Goal: Find specific page/section: Find specific page/section

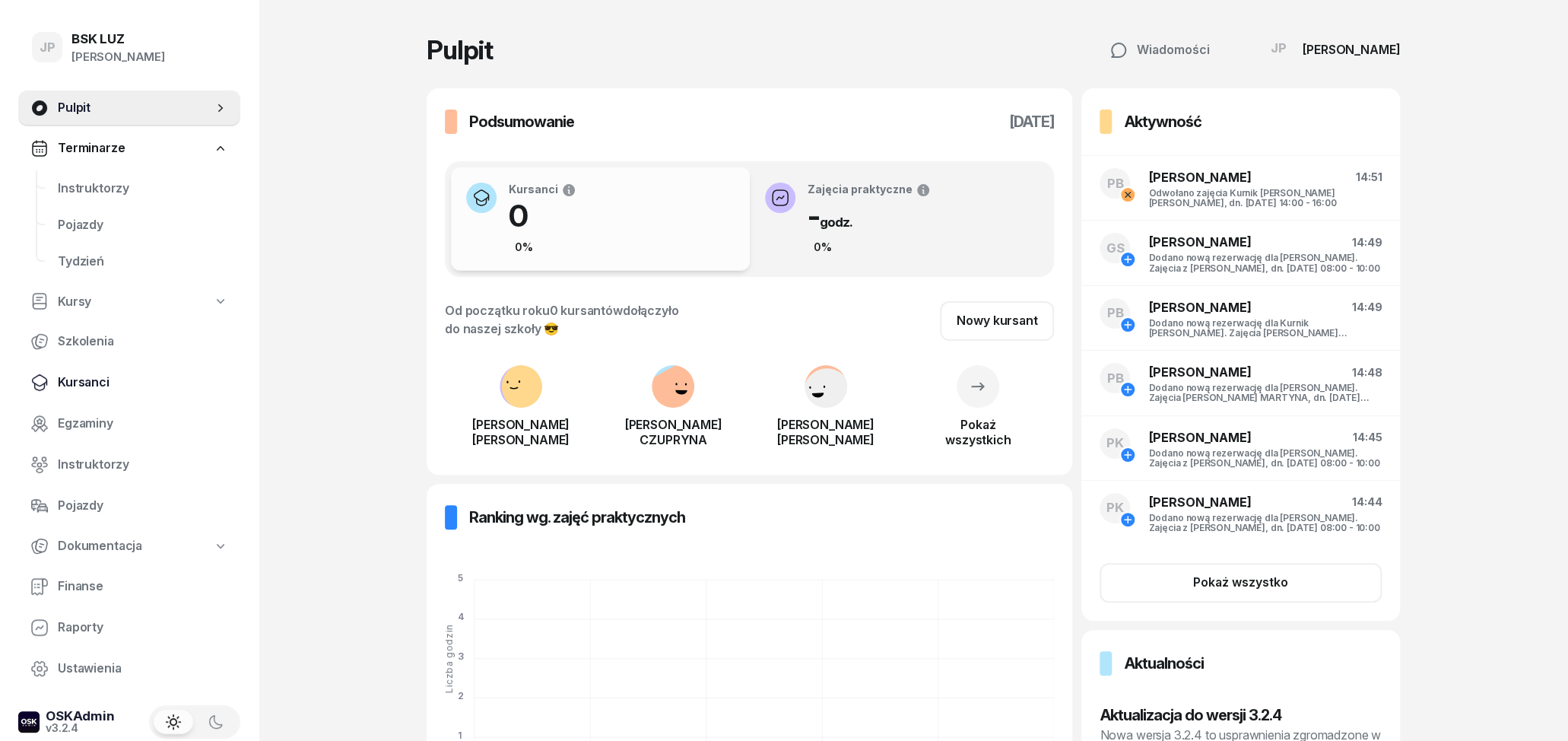
click at [85, 376] on span "Kursanci" at bounding box center [143, 382] width 171 height 20
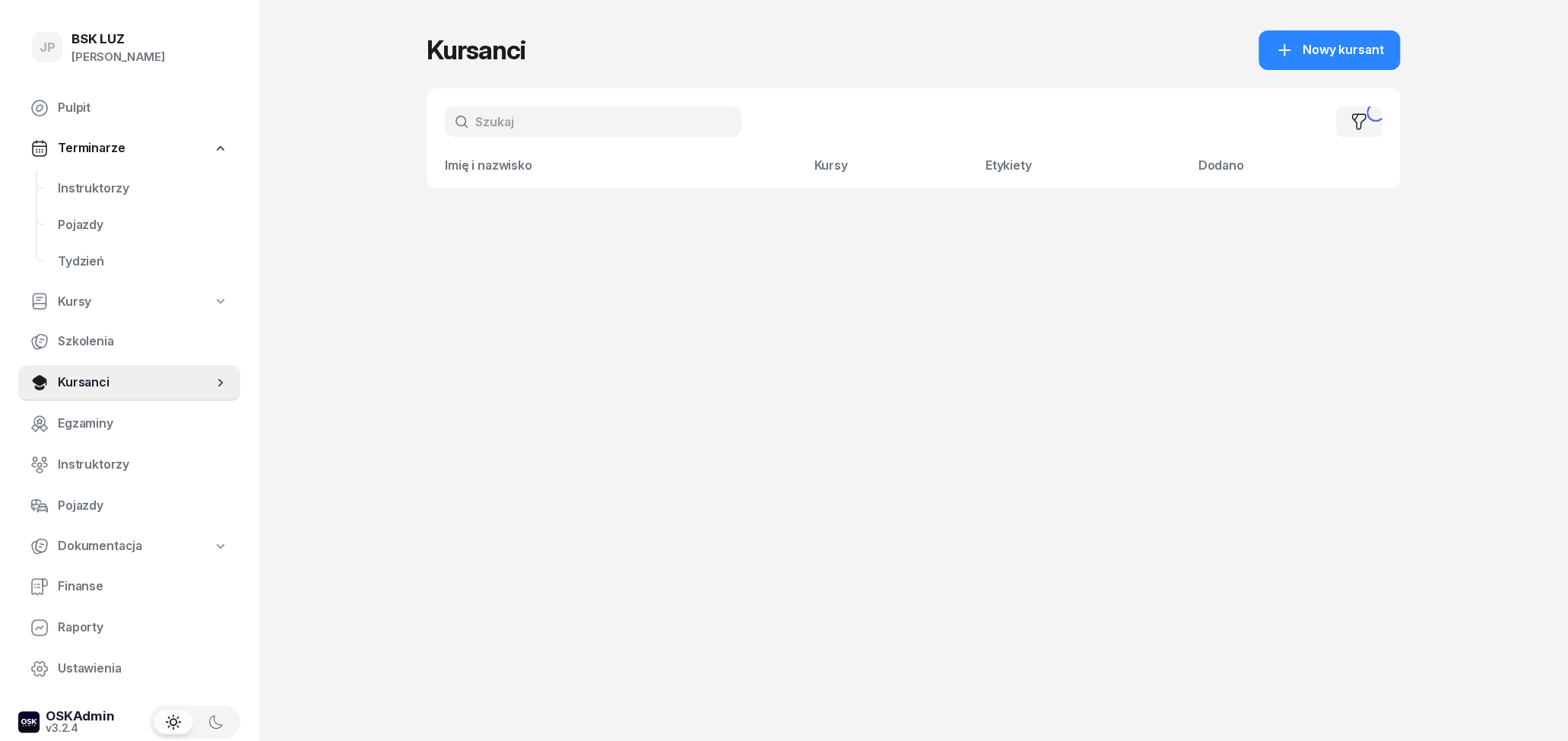
click at [497, 121] on input "text" at bounding box center [593, 122] width 296 height 31
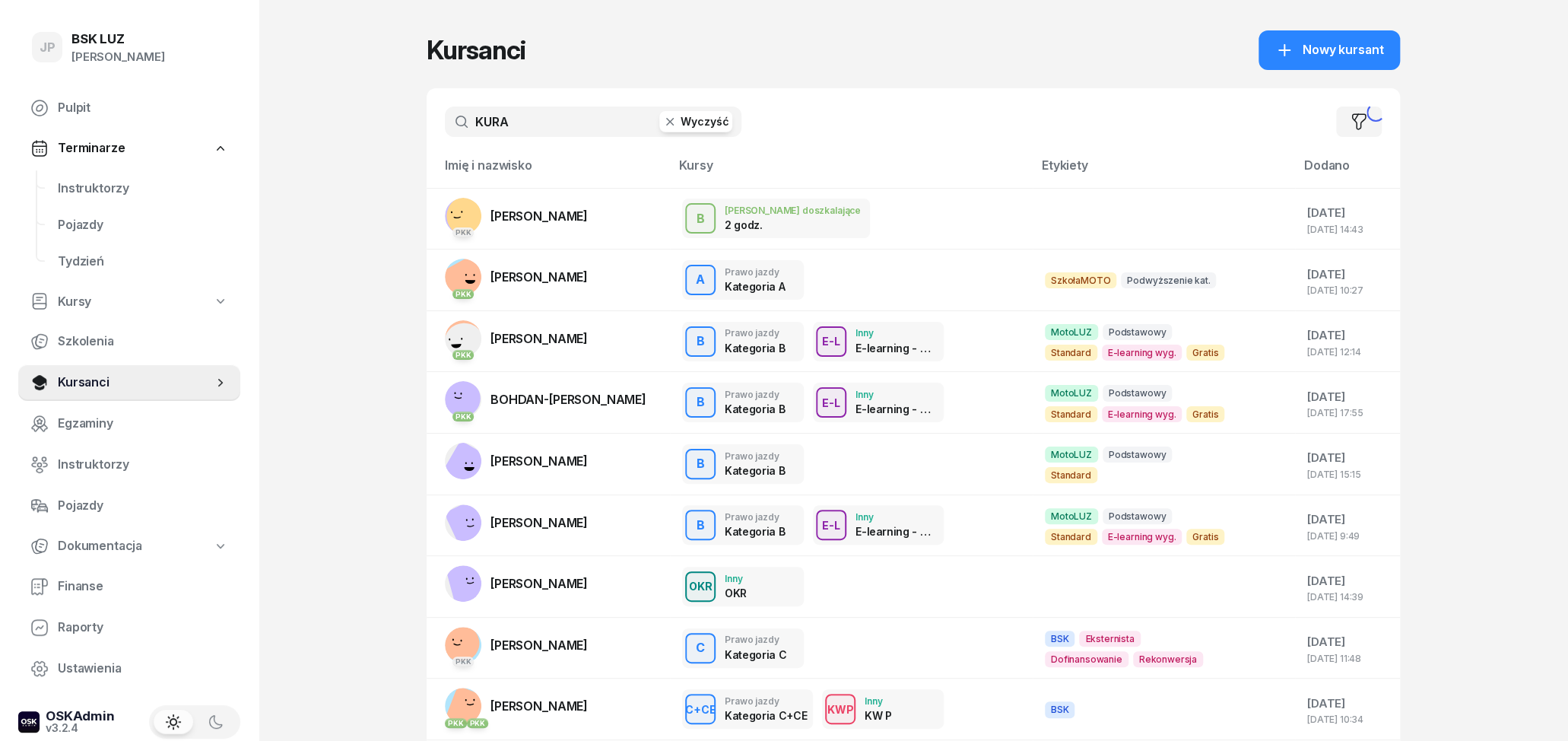
type input "KURA"
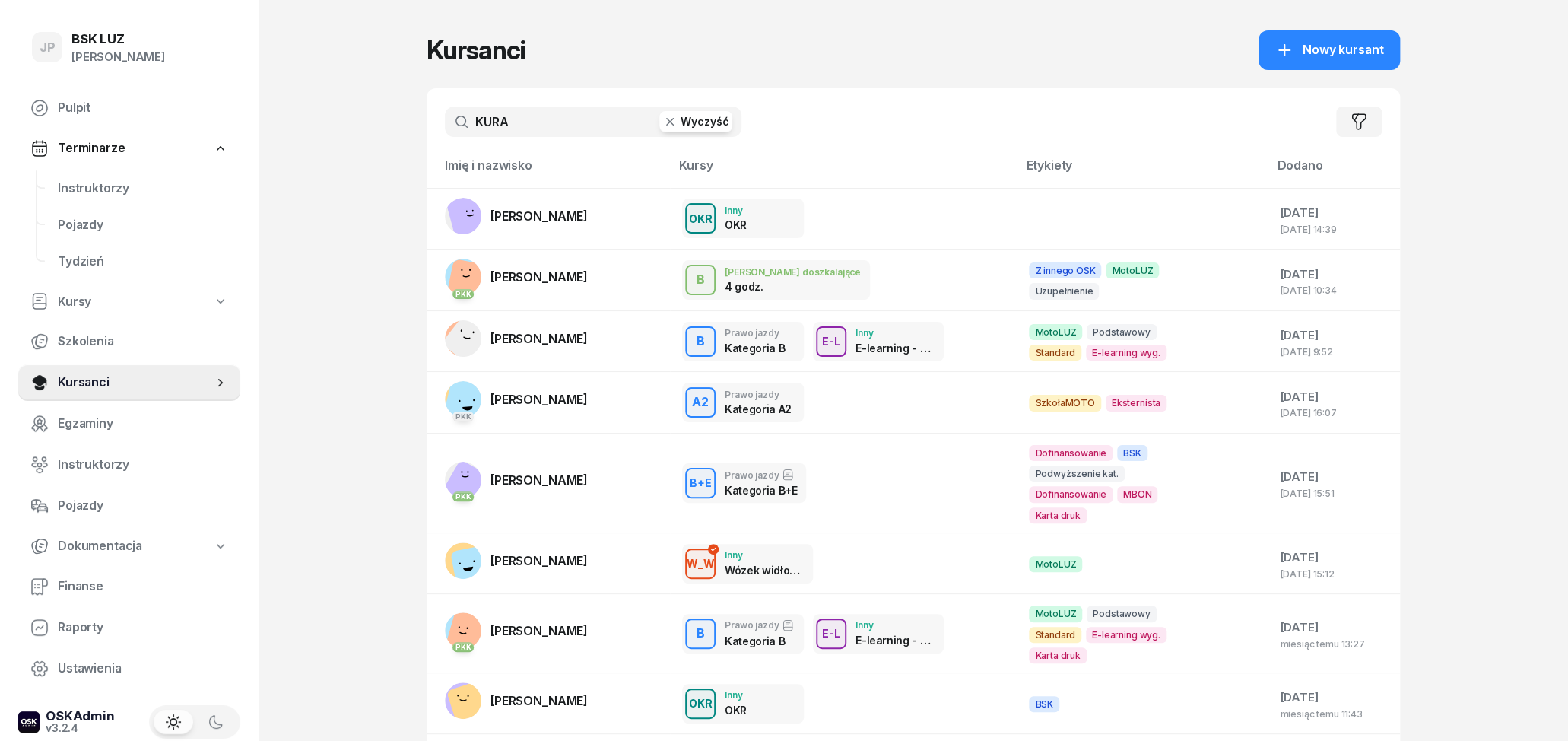
click at [554, 119] on input "KURA" at bounding box center [593, 122] width 296 height 31
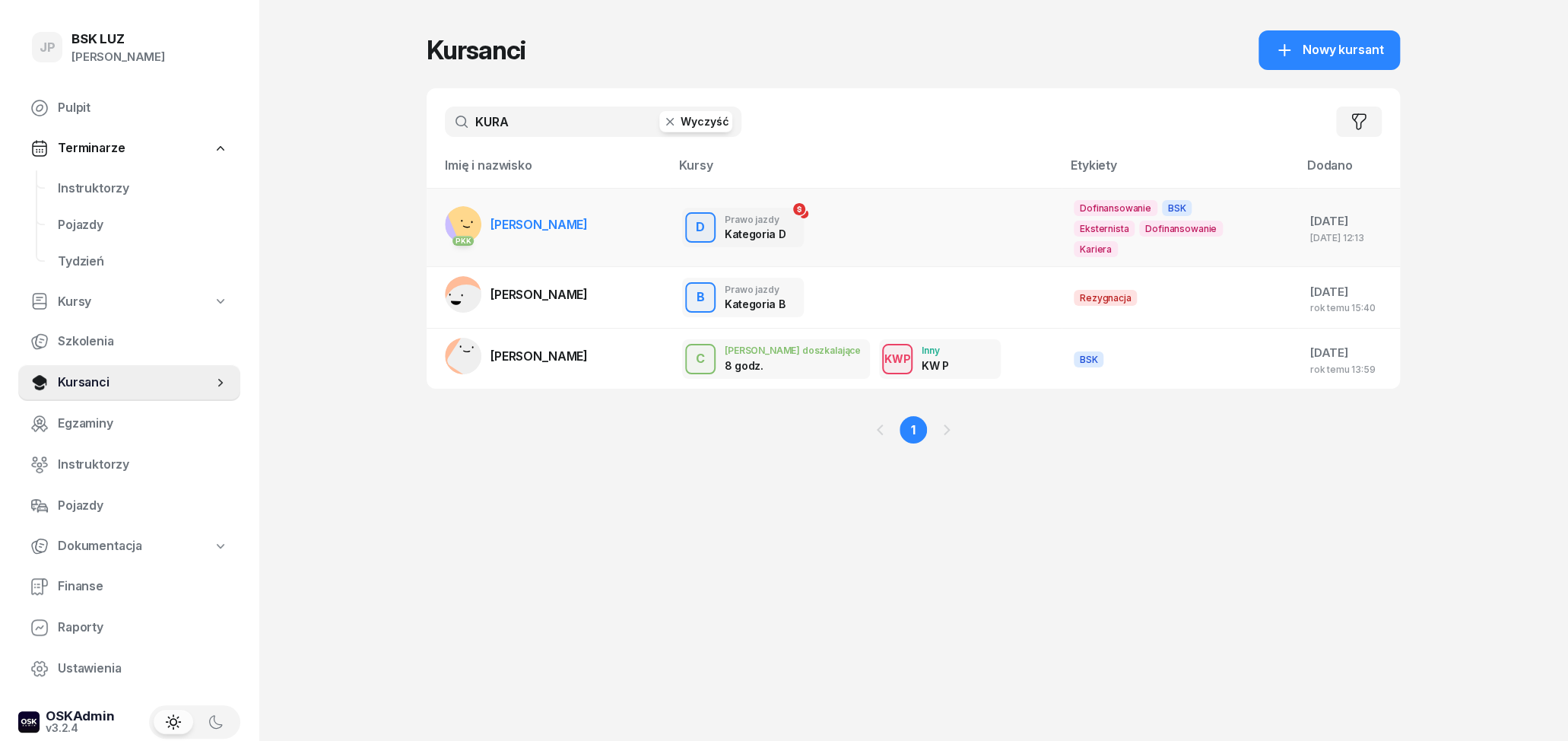
click at [559, 217] on span "[PERSON_NAME]" at bounding box center [539, 224] width 97 height 15
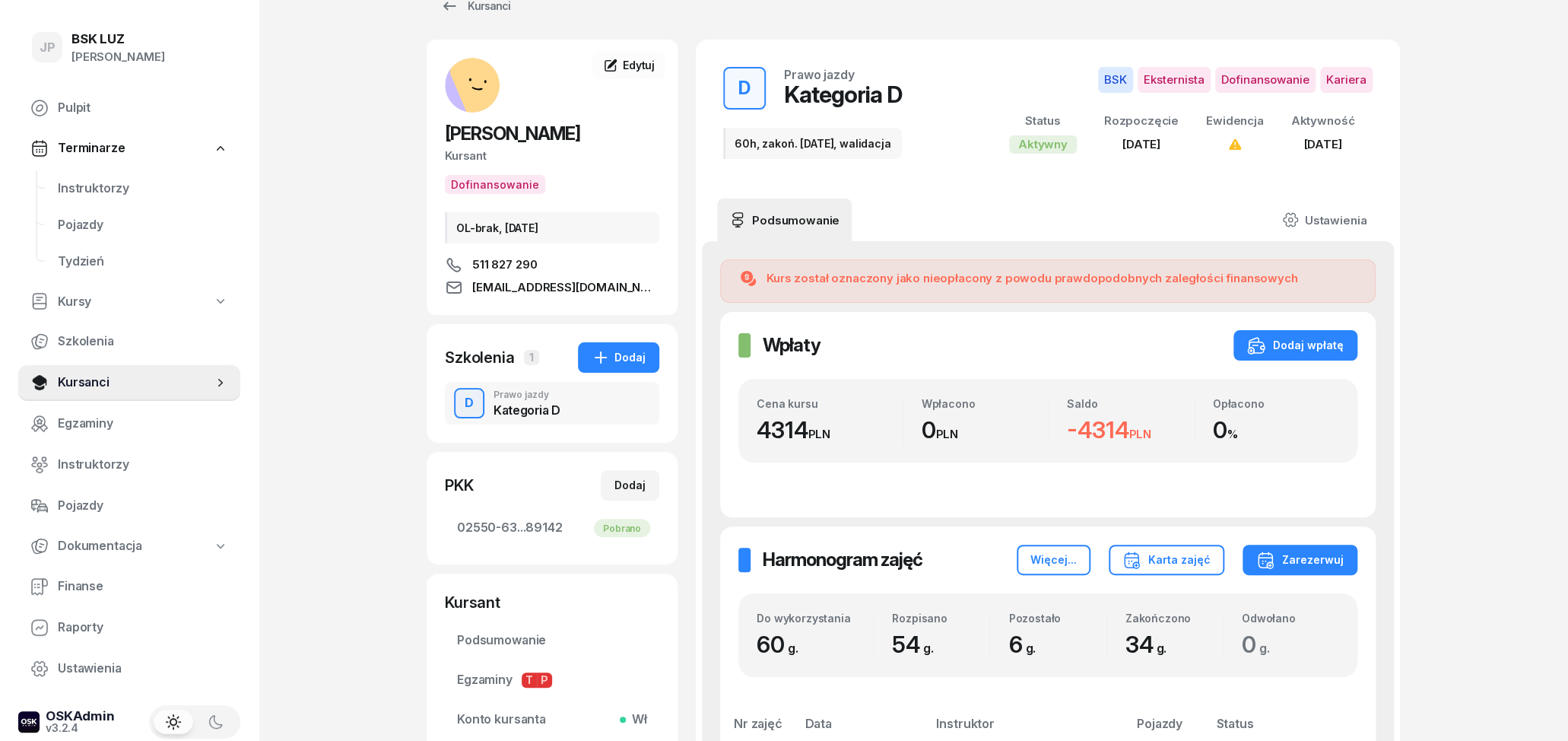
scroll to position [79, 0]
